Goal: Use online tool/utility: Utilize a website feature to perform a specific function

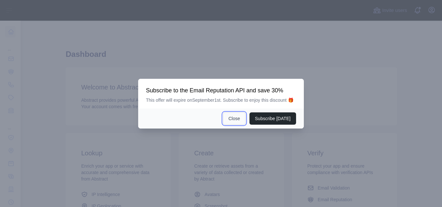
click at [234, 117] on button "Close" at bounding box center [234, 119] width 23 height 12
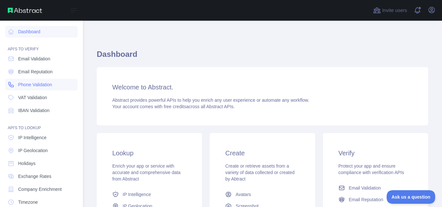
click at [49, 87] on span "Phone Validation" at bounding box center [35, 85] width 34 height 6
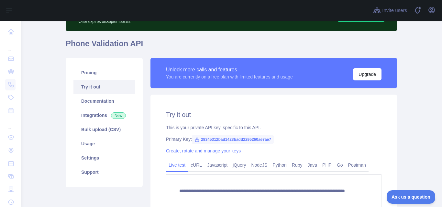
scroll to position [97, 0]
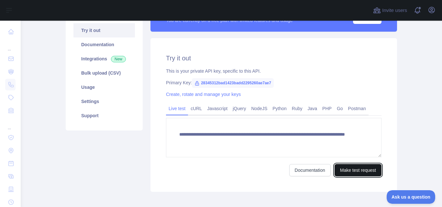
click at [355, 171] on button "Make test request" at bounding box center [358, 170] width 47 height 12
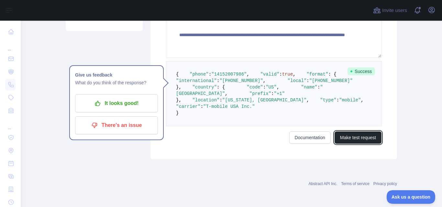
scroll to position [227, 0]
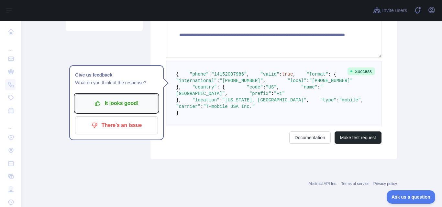
click at [132, 98] on p "It looks good!" at bounding box center [116, 103] width 73 height 11
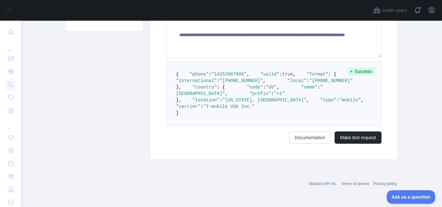
click at [181, 127] on pre "{ "phone" : "[PHONE_NUMBER]" , "valid" : true , "format" : { "international" : …" at bounding box center [274, 93] width 216 height 65
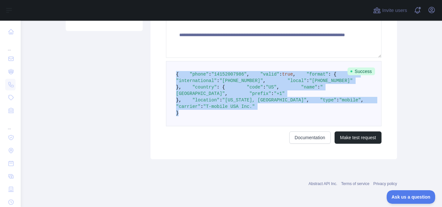
drag, startPoint x: 175, startPoint y: 142, endPoint x: 170, endPoint y: 42, distance: 99.8
click at [170, 61] on pre "{ "phone" : "[PHONE_NUMBER]" , "valid" : true , "format" : { "international" : …" at bounding box center [274, 93] width 216 height 65
copy code "{ "phone" : "[PHONE_NUMBER]" , "valid" : true , "format" : { "international" : …"
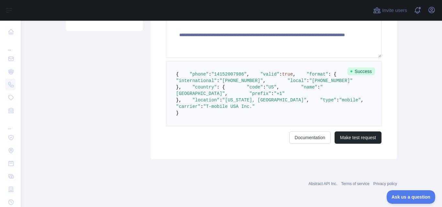
click at [215, 144] on div "Documentation Make test request" at bounding box center [274, 138] width 216 height 12
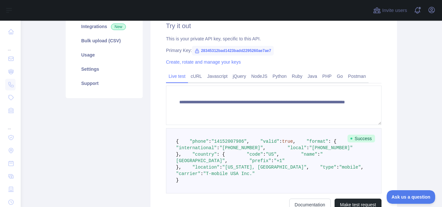
scroll to position [97, 0]
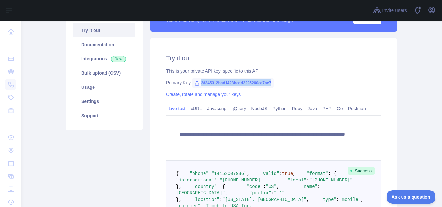
drag, startPoint x: 268, startPoint y: 82, endPoint x: 202, endPoint y: 84, distance: 66.7
click at [198, 84] on span "28345312bad1423badd2295260ae7ae7" at bounding box center [233, 83] width 82 height 10
copy span "28345312bad1423badd2295260ae7ae7"
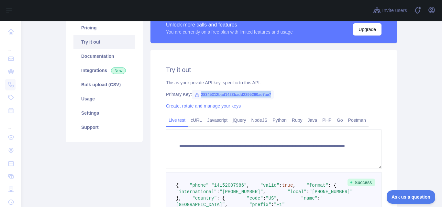
scroll to position [0, 0]
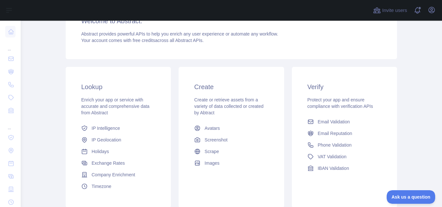
scroll to position [129, 0]
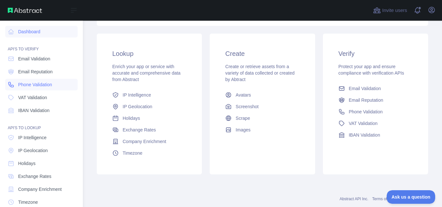
click at [30, 85] on span "Phone Validation" at bounding box center [35, 85] width 34 height 6
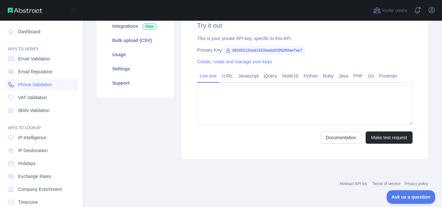
type textarea "**********"
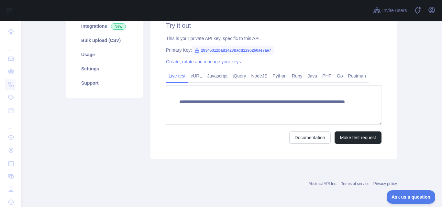
scroll to position [129, 0]
click at [354, 138] on button "Make test request" at bounding box center [358, 138] width 47 height 12
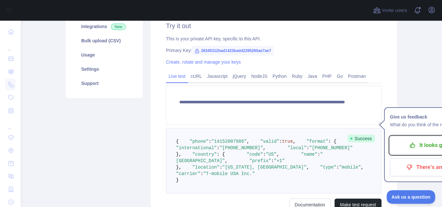
click at [396, 142] on p "It looks good!" at bounding box center [431, 145] width 73 height 11
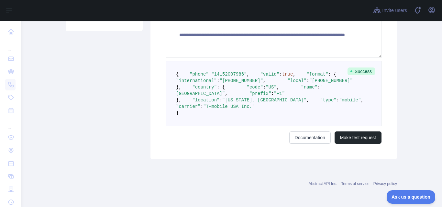
scroll to position [227, 0]
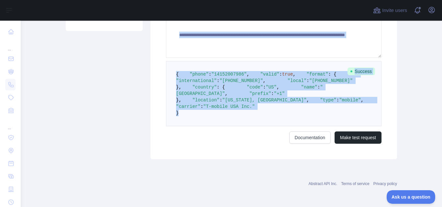
drag, startPoint x: 176, startPoint y: 141, endPoint x: 162, endPoint y: 29, distance: 113.2
click at [162, 29] on div "**********" at bounding box center [274, 49] width 247 height 221
copy form "**********"
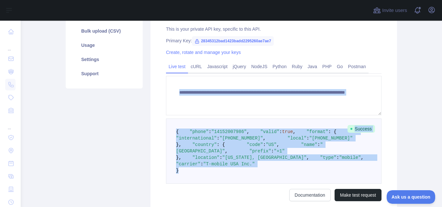
scroll to position [129, 0]
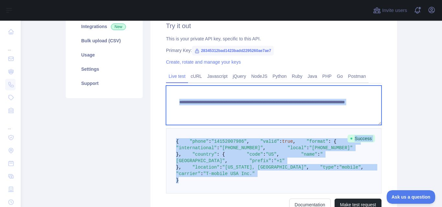
click at [168, 107] on textarea "**********" at bounding box center [274, 105] width 216 height 39
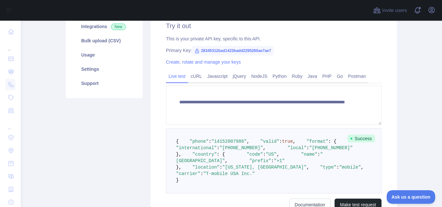
drag, startPoint x: 133, startPoint y: 142, endPoint x: 147, endPoint y: 138, distance: 15.2
click at [134, 142] on div "Pricing Try it out Documentation Integrations New Bulk upload (CSV) Usage Setti…" at bounding box center [104, 98] width 85 height 258
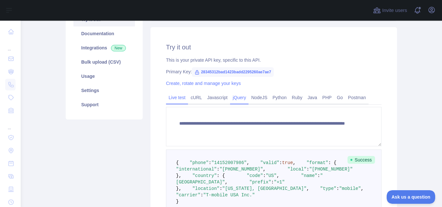
scroll to position [97, 0]
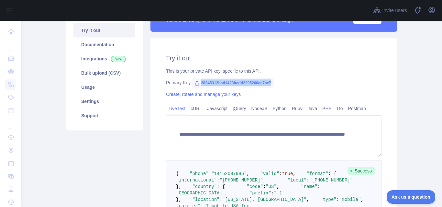
drag, startPoint x: 268, startPoint y: 81, endPoint x: 191, endPoint y: 82, distance: 76.7
click at [192, 80] on span "28345312bad1423badd2295260ae7ae7" at bounding box center [233, 83] width 82 height 10
copy span "28345312bad1423badd2295260ae7ae7"
